Goal: Transaction & Acquisition: Book appointment/travel/reservation

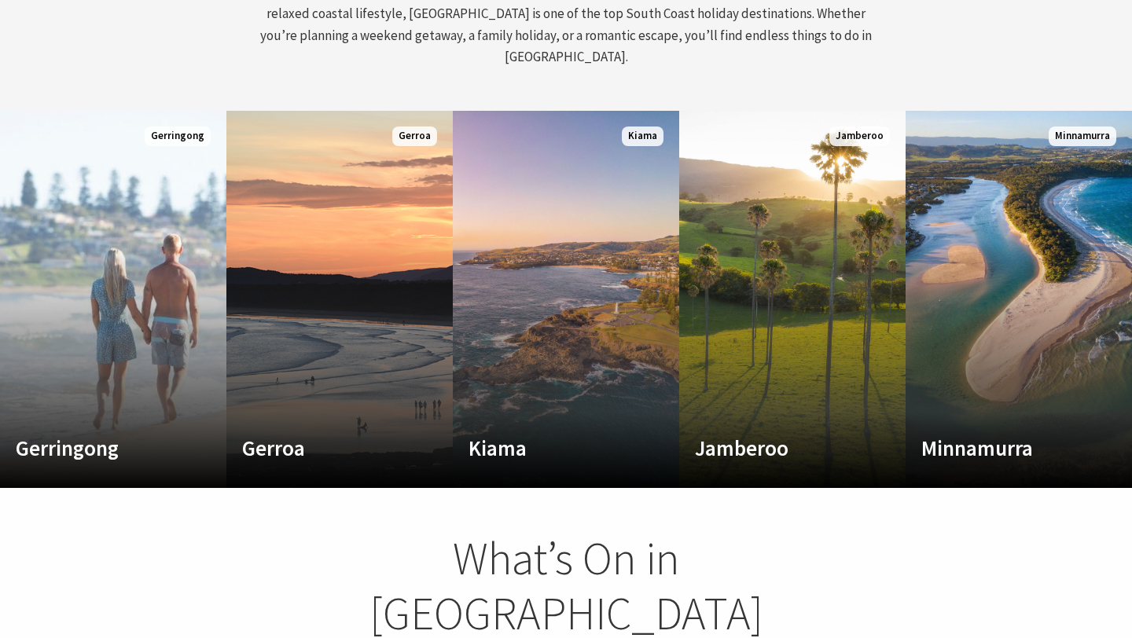
scroll to position [824, 0]
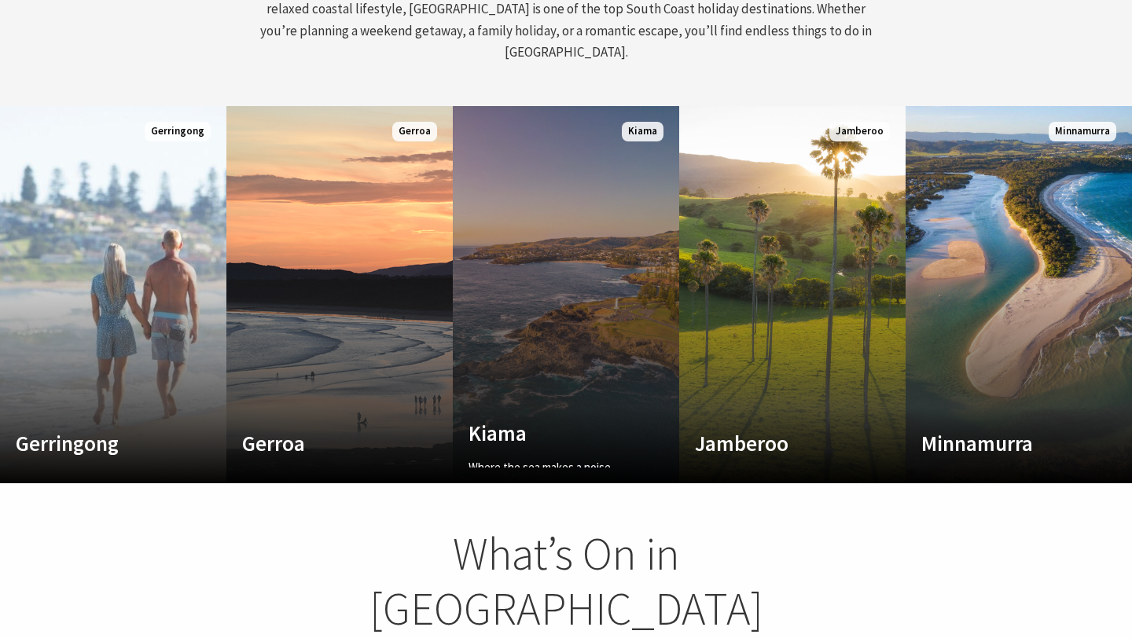
click at [564, 311] on link "Custom Image Used Kiama Where the sea makes a noise Read More Kiama" at bounding box center [566, 294] width 226 height 377
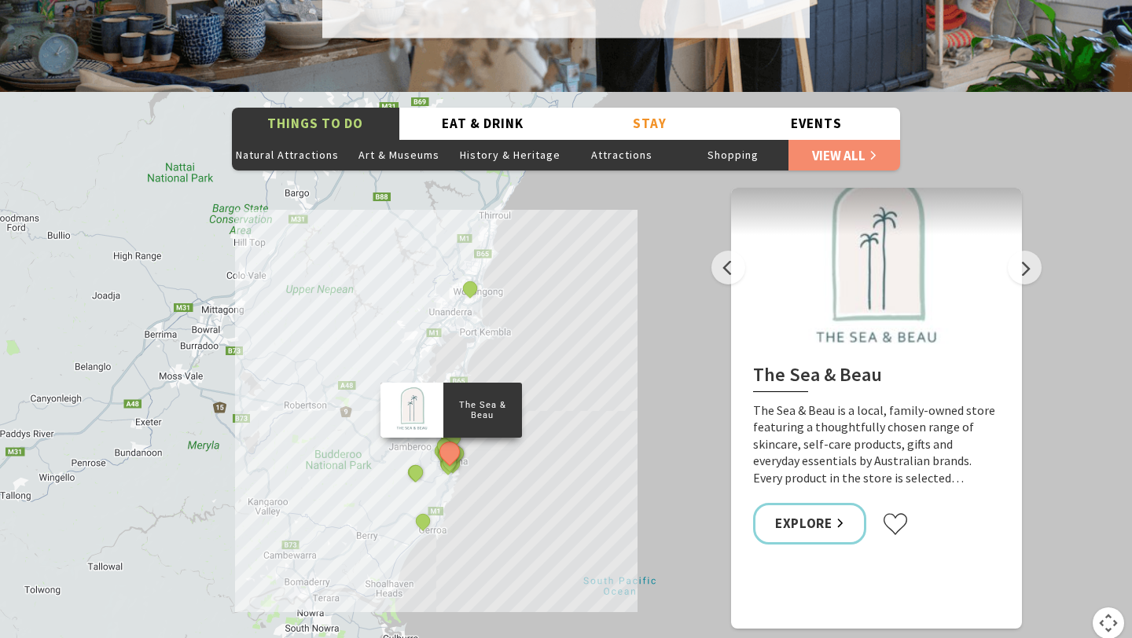
scroll to position [2746, 0]
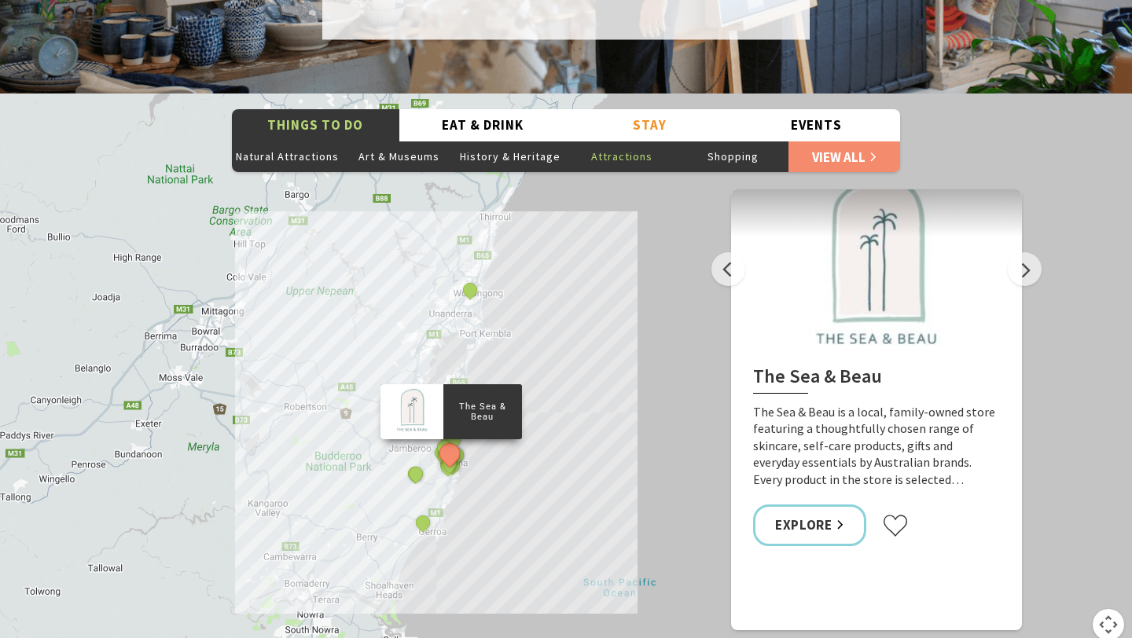
click at [639, 141] on button "Attractions" at bounding box center [622, 156] width 112 height 31
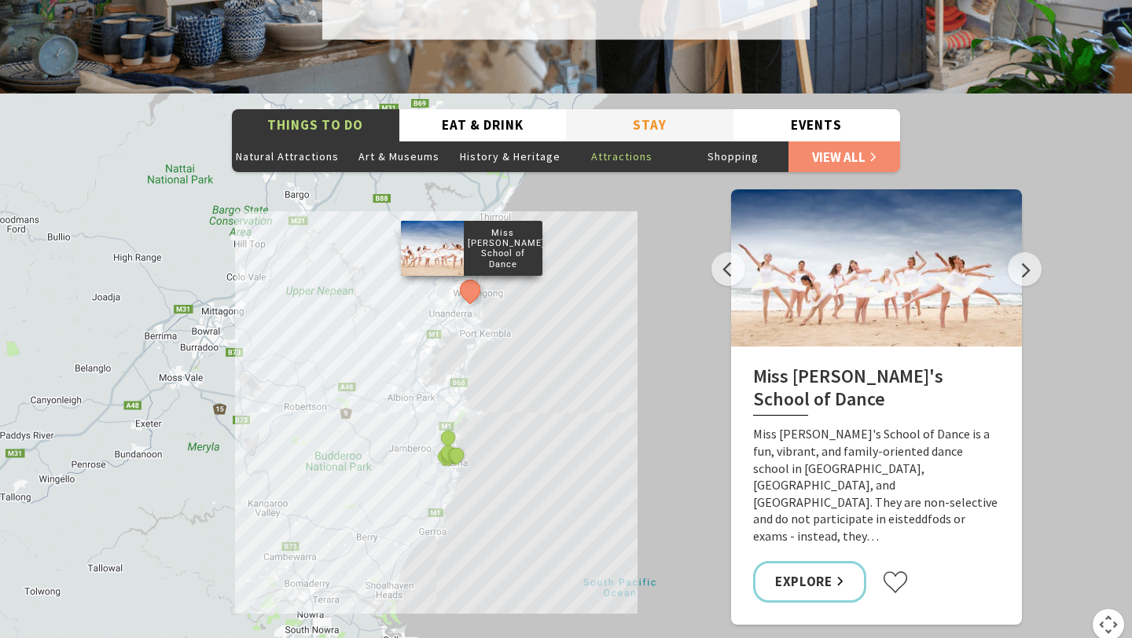
click at [642, 109] on button "Stay" at bounding box center [649, 125] width 167 height 32
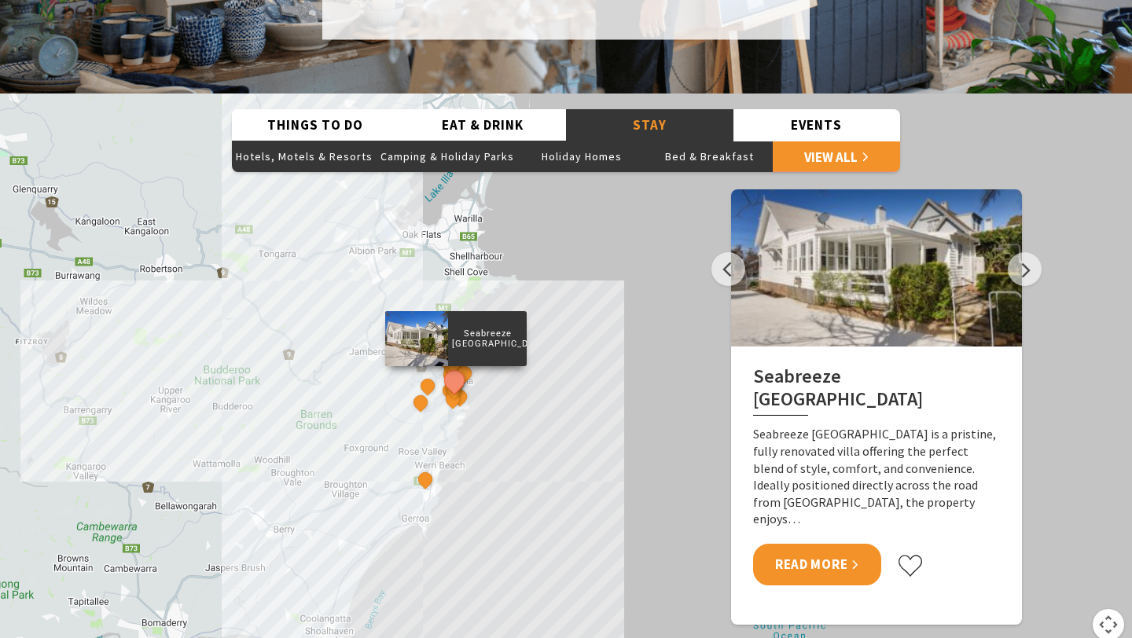
click at [809, 544] on link "Read More" at bounding box center [817, 565] width 128 height 42
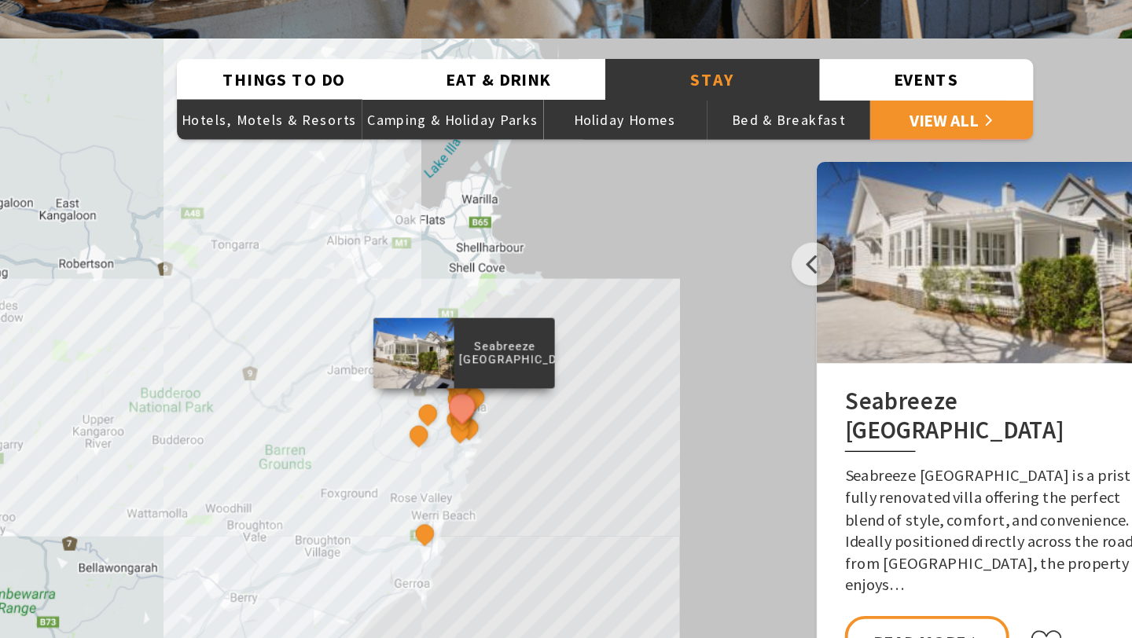
click at [478, 378] on div "Seabreeze Luxury Beach House The Sebel Kiama Driftwood Beach House Kiama Bellev…" at bounding box center [566, 377] width 1132 height 566
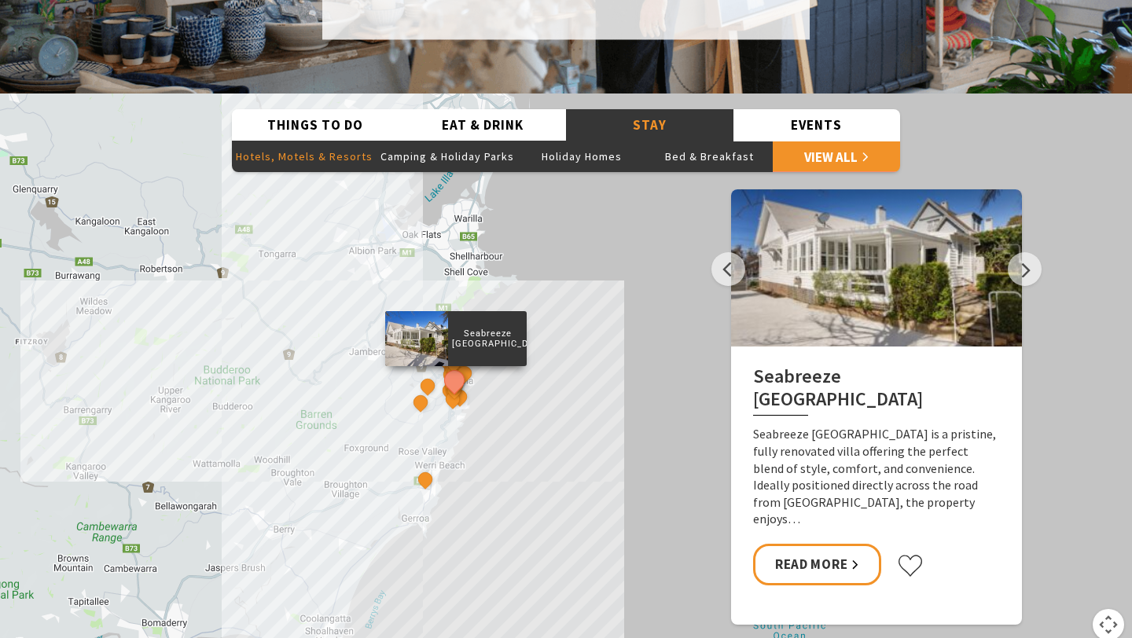
click at [345, 141] on button "Hotels, Motels & Resorts" at bounding box center [304, 156] width 145 height 31
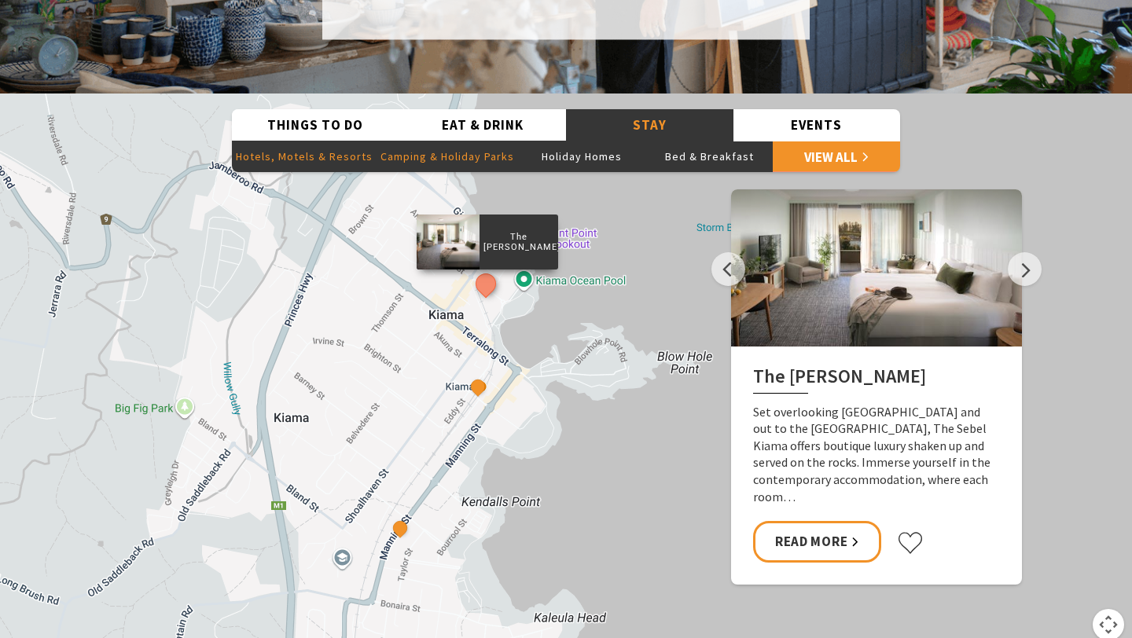
click at [466, 141] on button "Camping & Holiday Parks" at bounding box center [446, 156] width 141 height 31
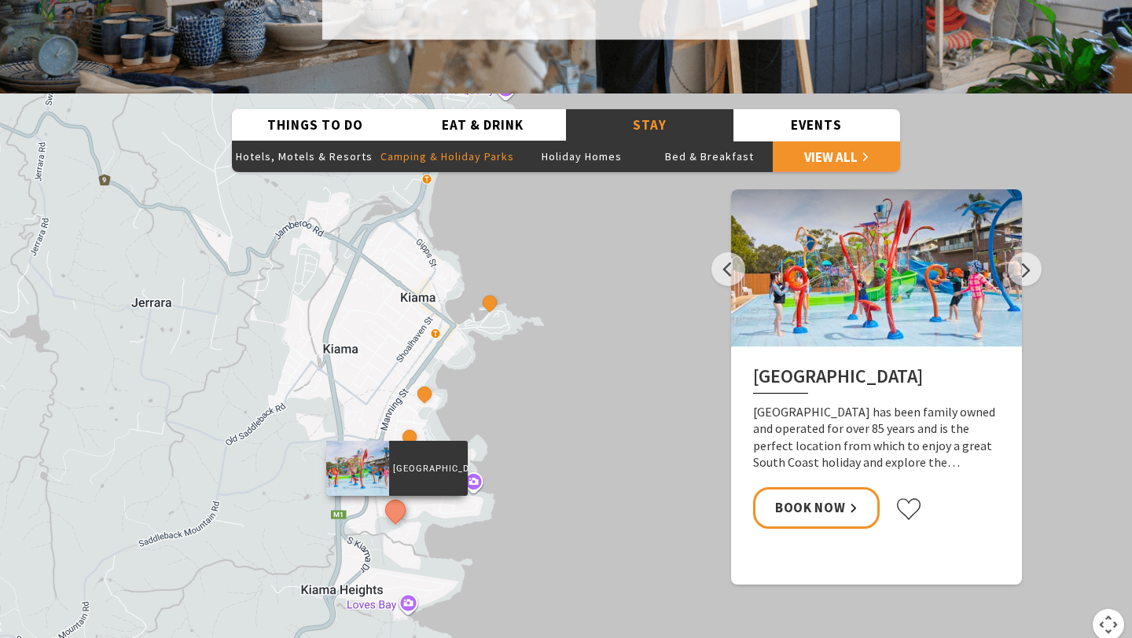
click at [486, 291] on div "BIG4 Easts Beach Holiday Park Kendalls Beach Holiday Park Surf Beach Holiday Pa…" at bounding box center [566, 377] width 1132 height 566
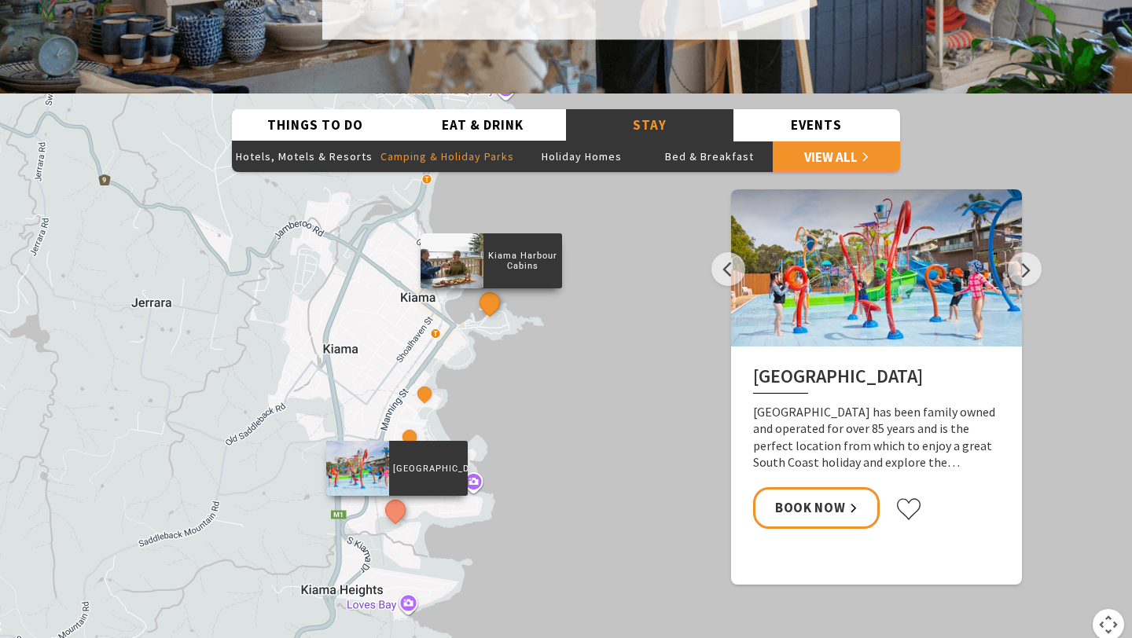
click at [490, 288] on button "See detail about Kiama Harbour Cabins" at bounding box center [489, 302] width 29 height 29
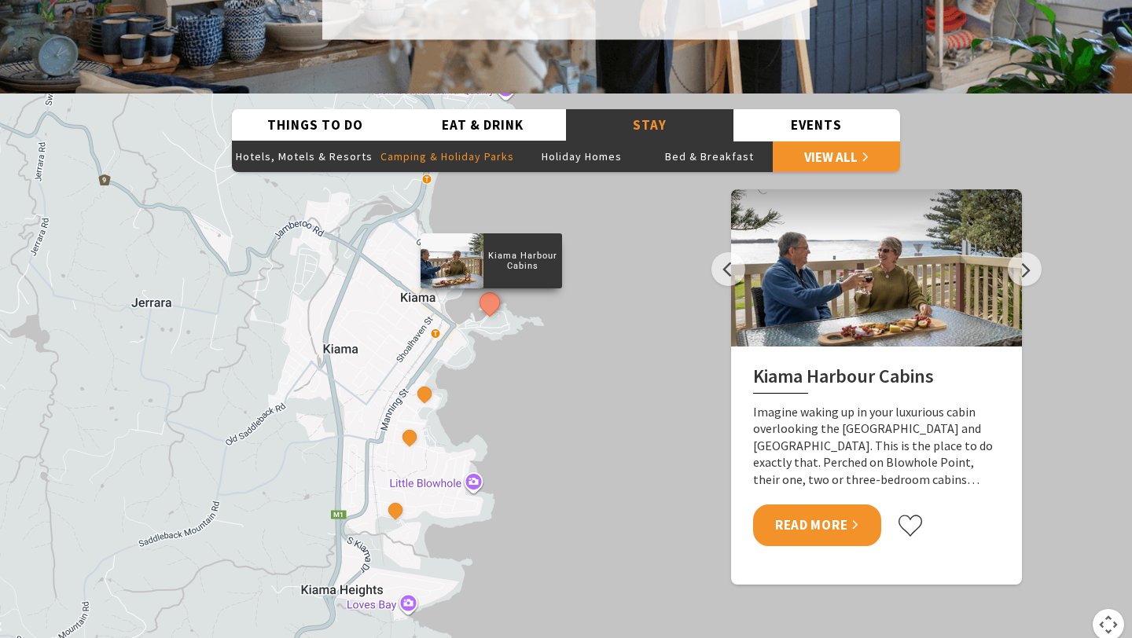
click at [840, 504] on link "Read More" at bounding box center [817, 525] width 128 height 42
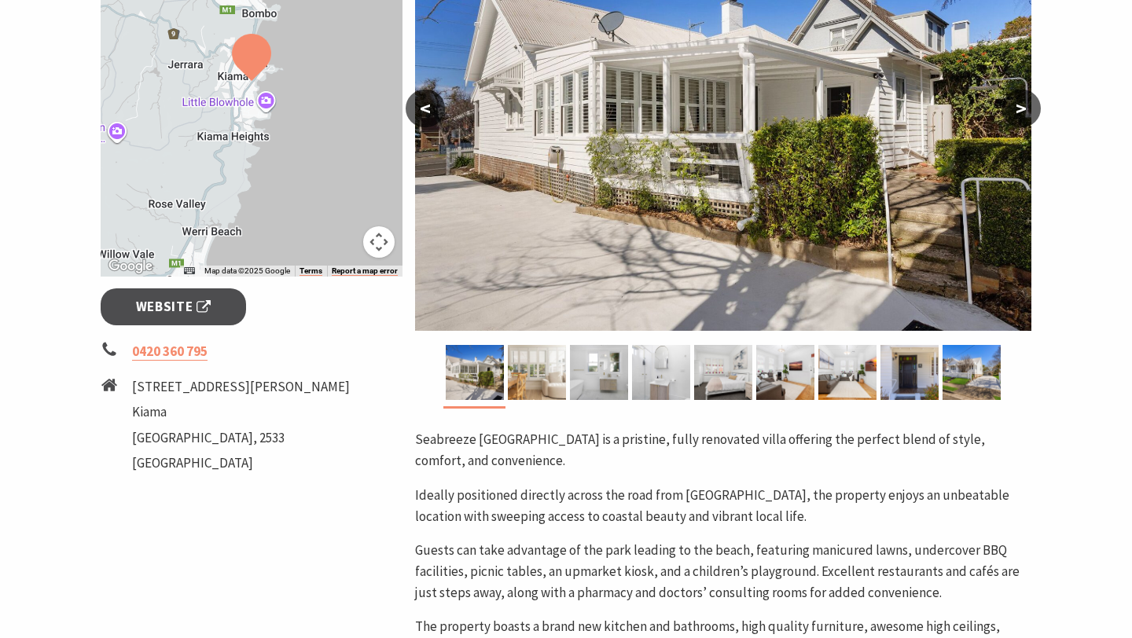
scroll to position [779, 0]
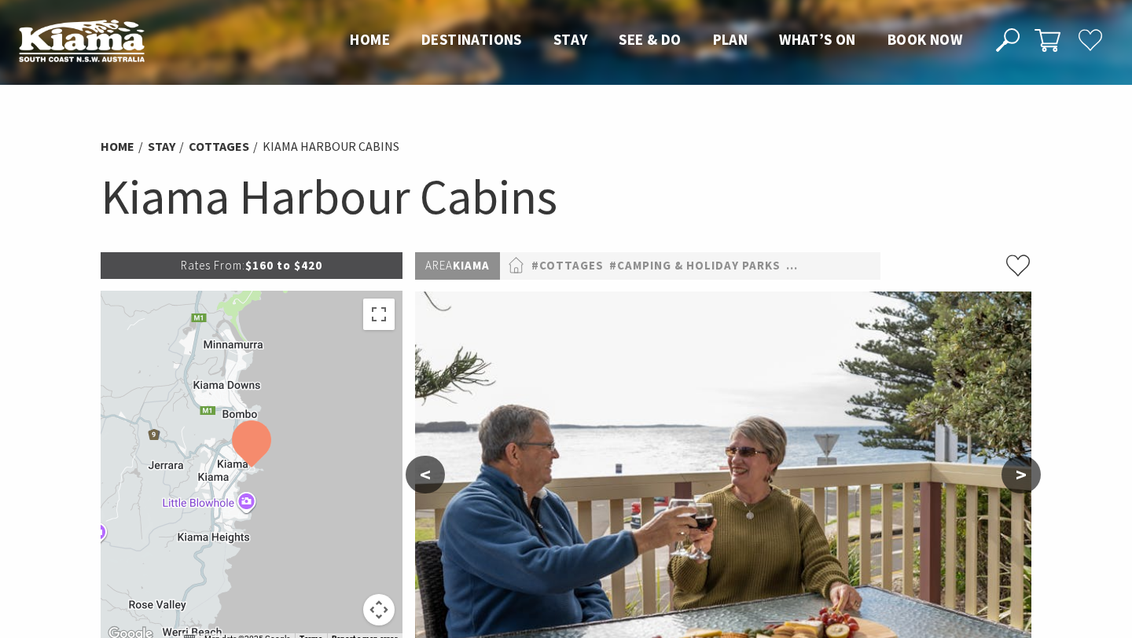
scroll to position [151, 0]
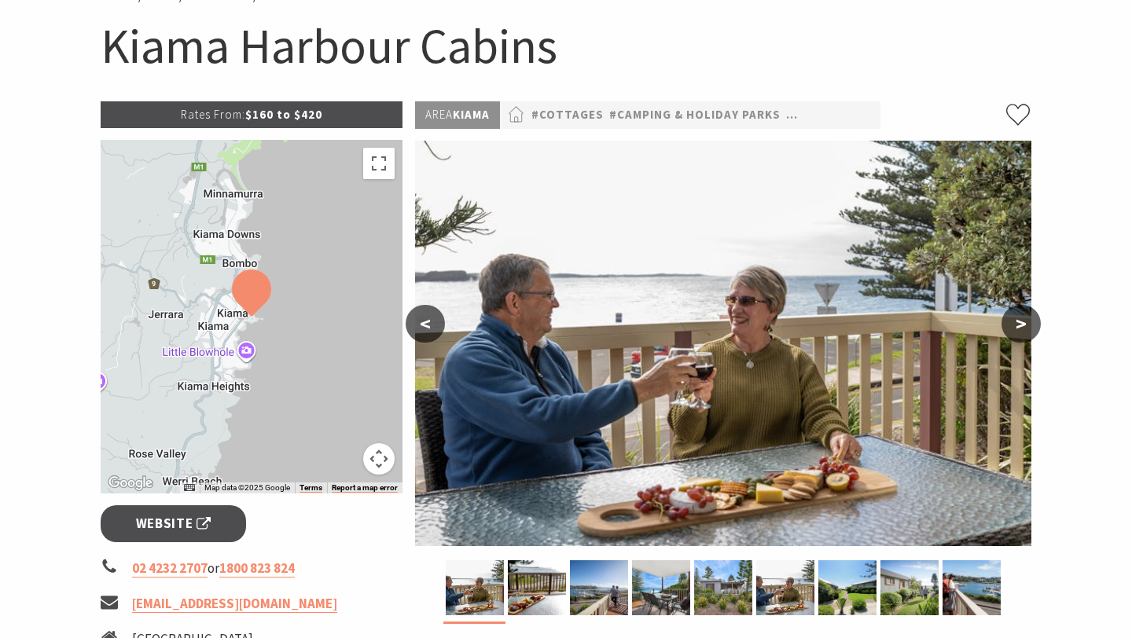
click at [1017, 319] on button ">" at bounding box center [1020, 324] width 39 height 38
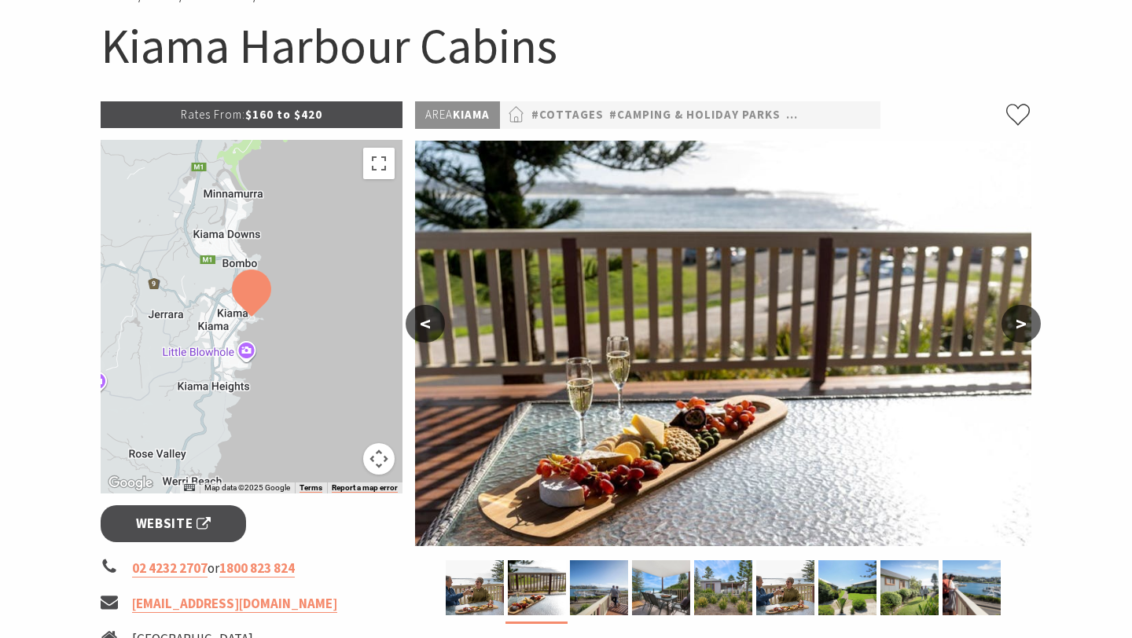
click at [1017, 319] on button ">" at bounding box center [1020, 324] width 39 height 38
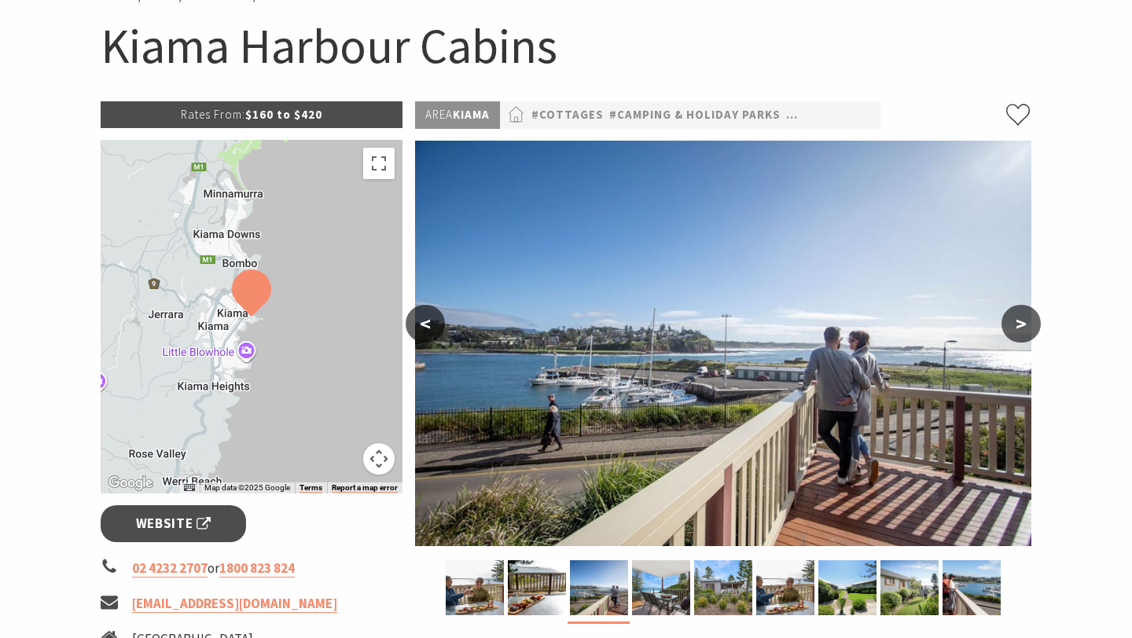
click at [1017, 319] on button ">" at bounding box center [1020, 324] width 39 height 38
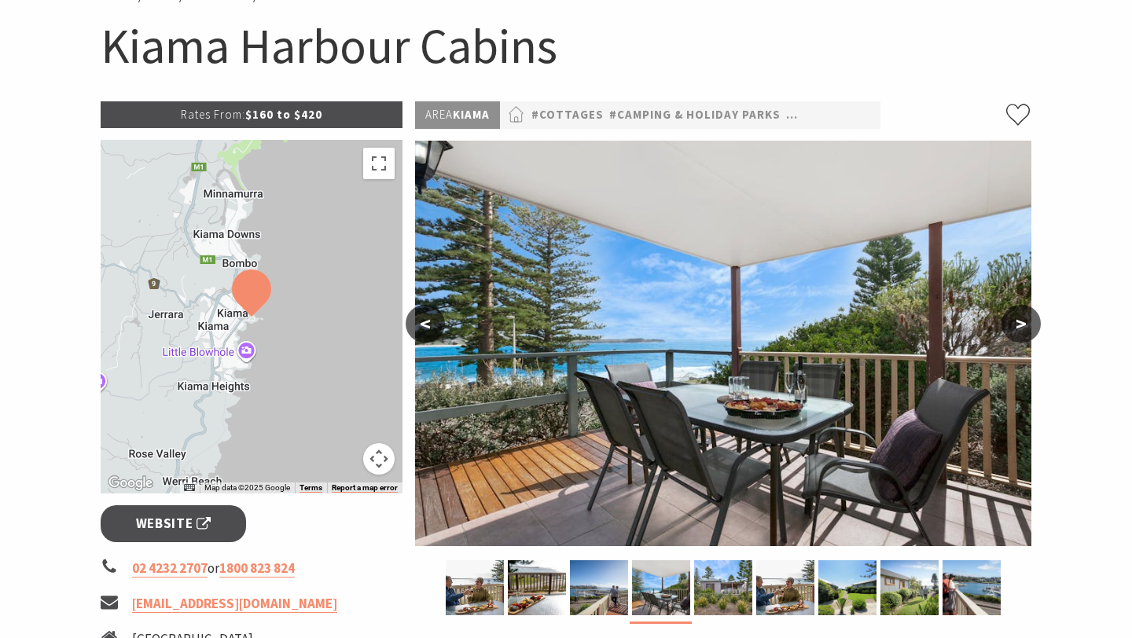
click at [1017, 319] on button ">" at bounding box center [1020, 324] width 39 height 38
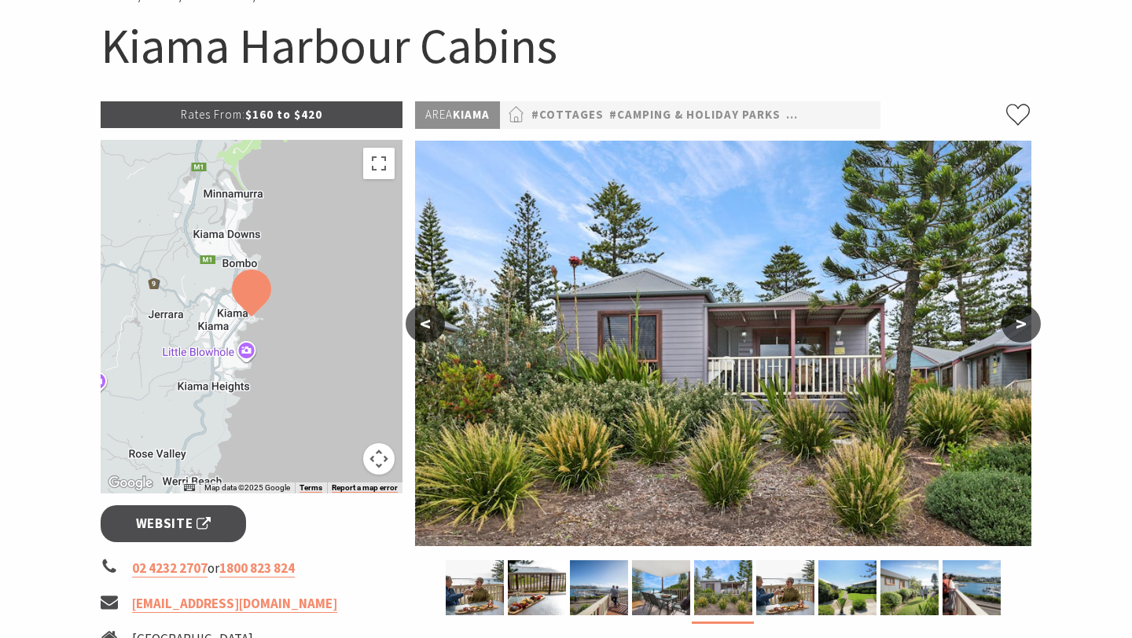
click at [1017, 319] on button ">" at bounding box center [1020, 324] width 39 height 38
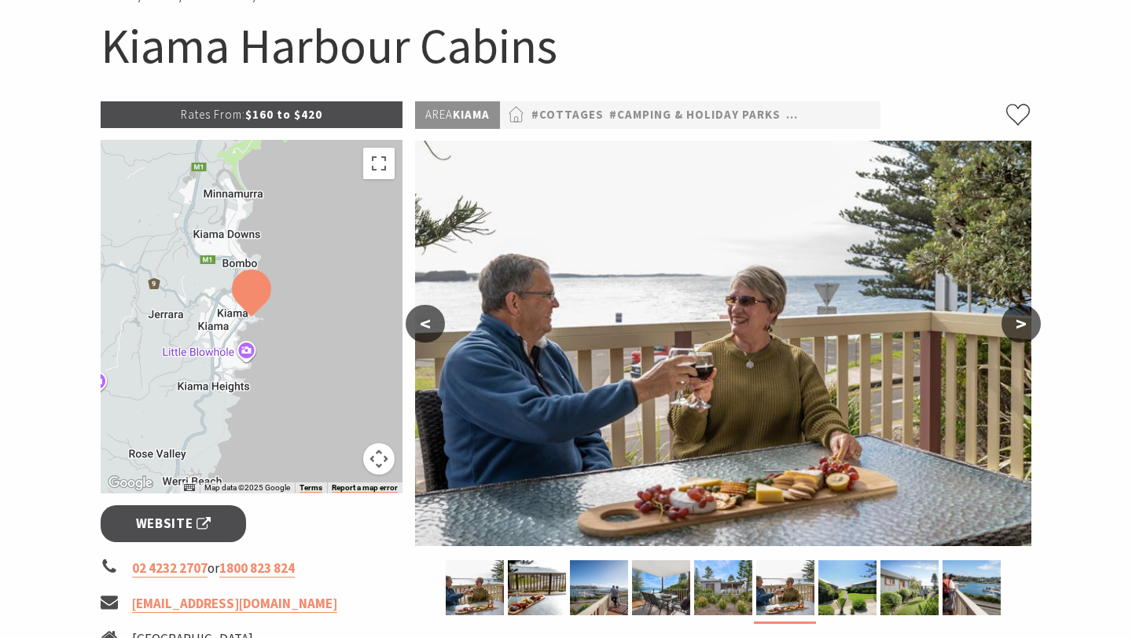
click at [1017, 319] on button ">" at bounding box center [1020, 324] width 39 height 38
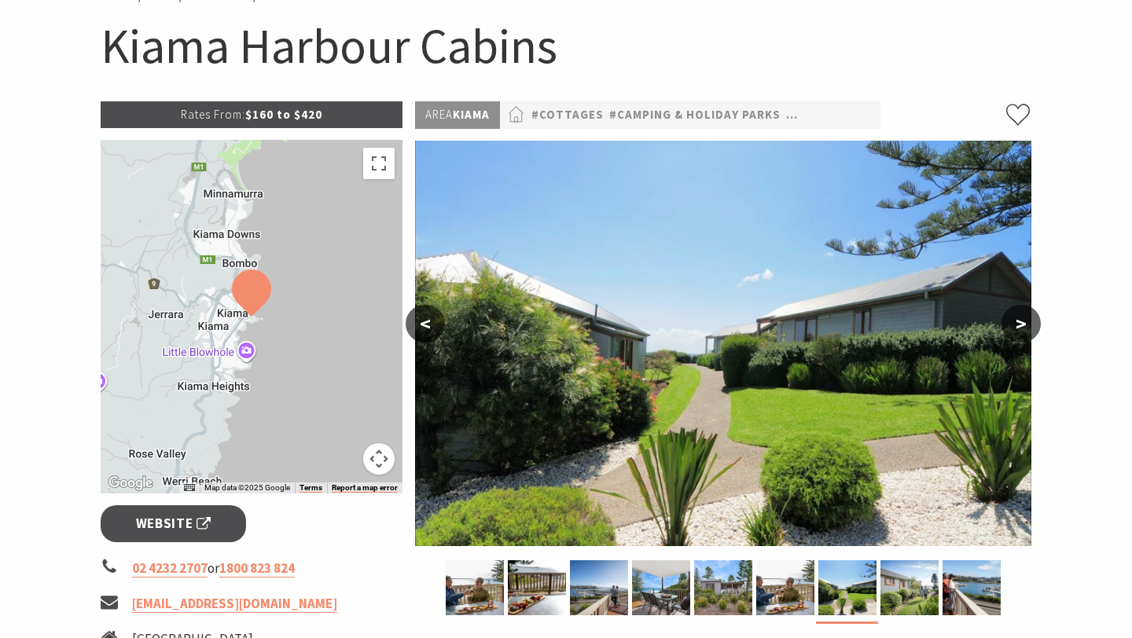
click at [1017, 319] on button ">" at bounding box center [1020, 324] width 39 height 38
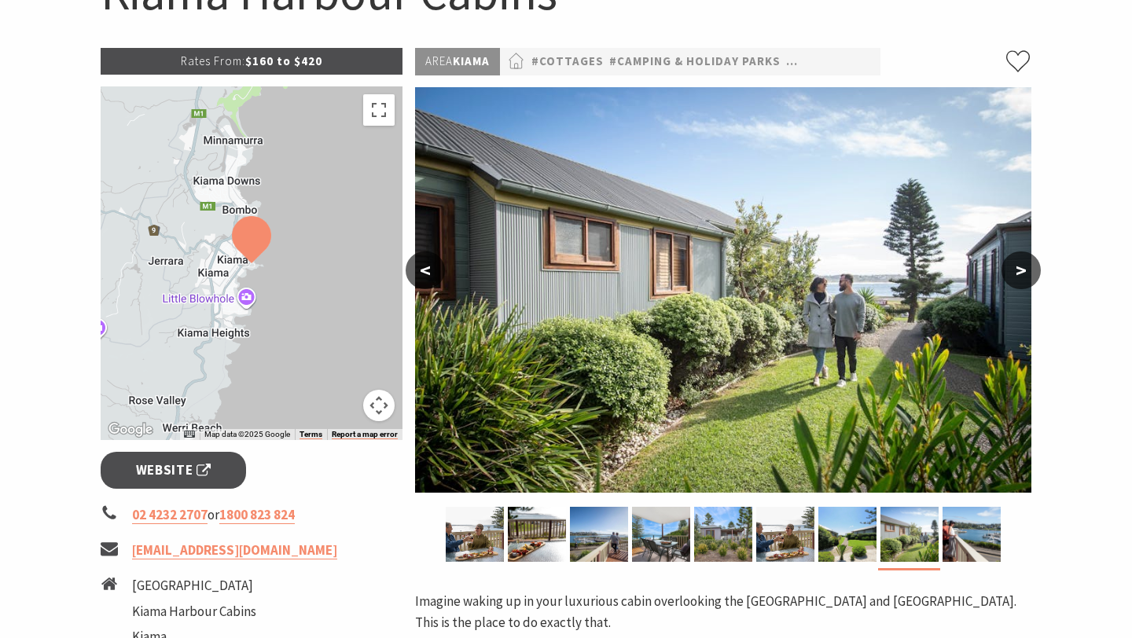
scroll to position [211, 0]
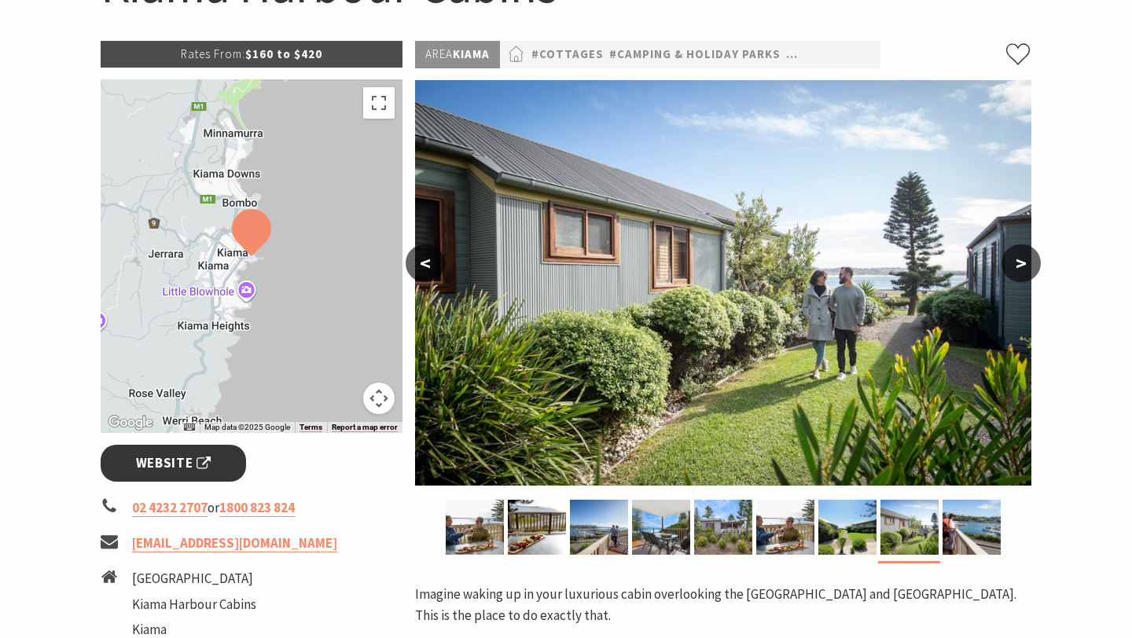
click at [127, 462] on link "Website" at bounding box center [173, 463] width 145 height 37
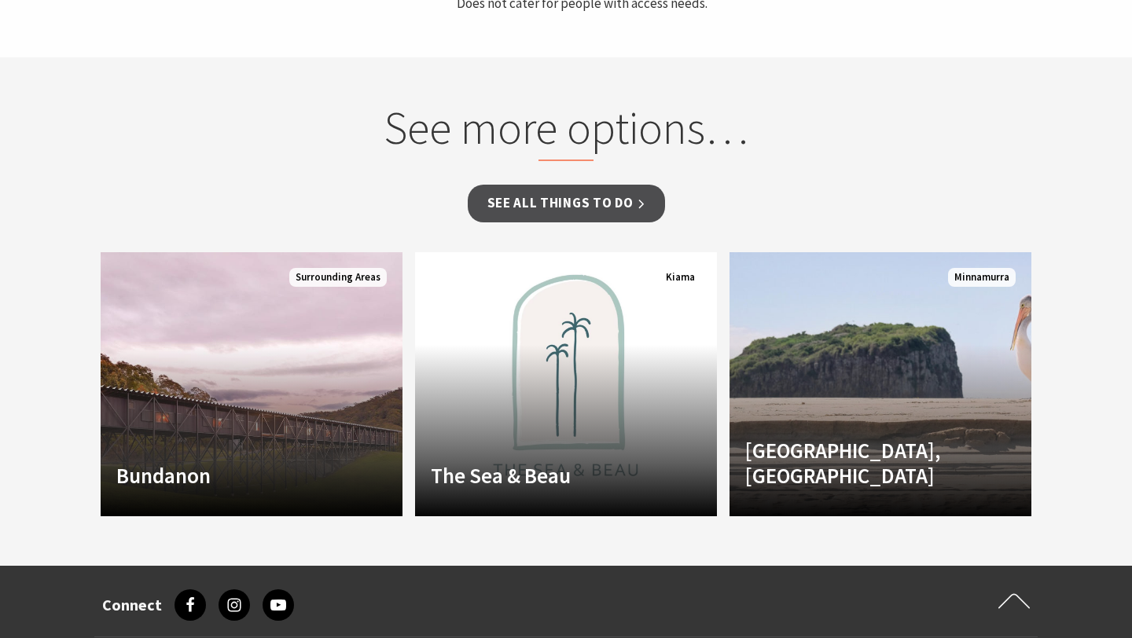
scroll to position [1133, 0]
